Goal: Find specific page/section: Find specific page/section

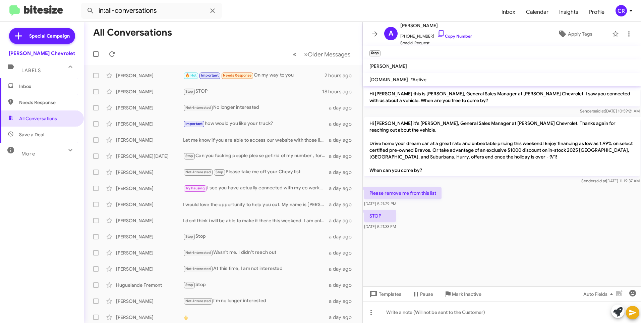
click at [41, 106] on span "Needs Response" at bounding box center [42, 102] width 84 height 16
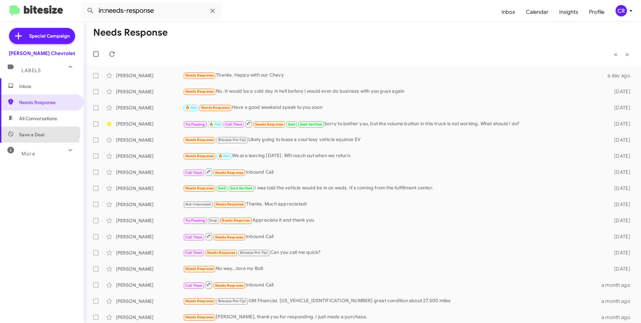
click at [32, 132] on span "Save a Deal" at bounding box center [31, 134] width 25 height 7
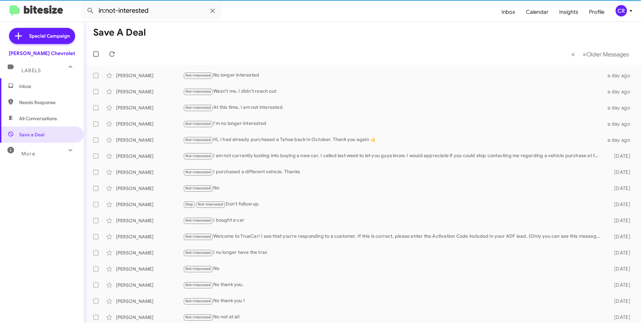
click at [40, 117] on span "All Conversations" at bounding box center [38, 118] width 38 height 7
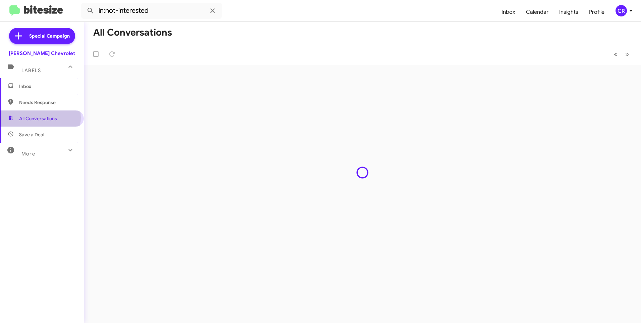
type input "in:all-conversations"
